Goal: Task Accomplishment & Management: Use online tool/utility

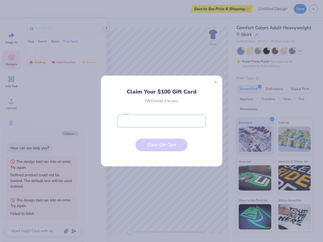
type textarea "x"
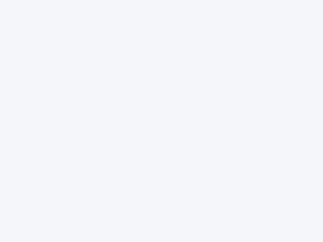
click at [161, 121] on div at bounding box center [161, 121] width 323 height 242
